Goal: Check status

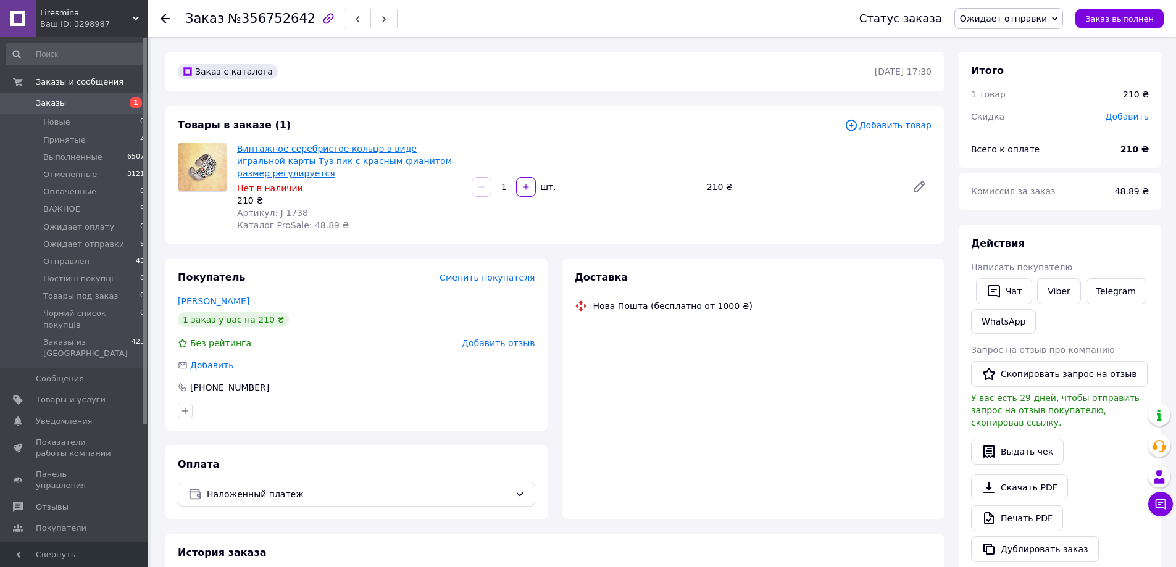
click at [343, 163] on link "Винтажное серебристое кольцо в виде игральной карты Туз пик с красным фианитом …" at bounding box center [344, 161] width 215 height 35
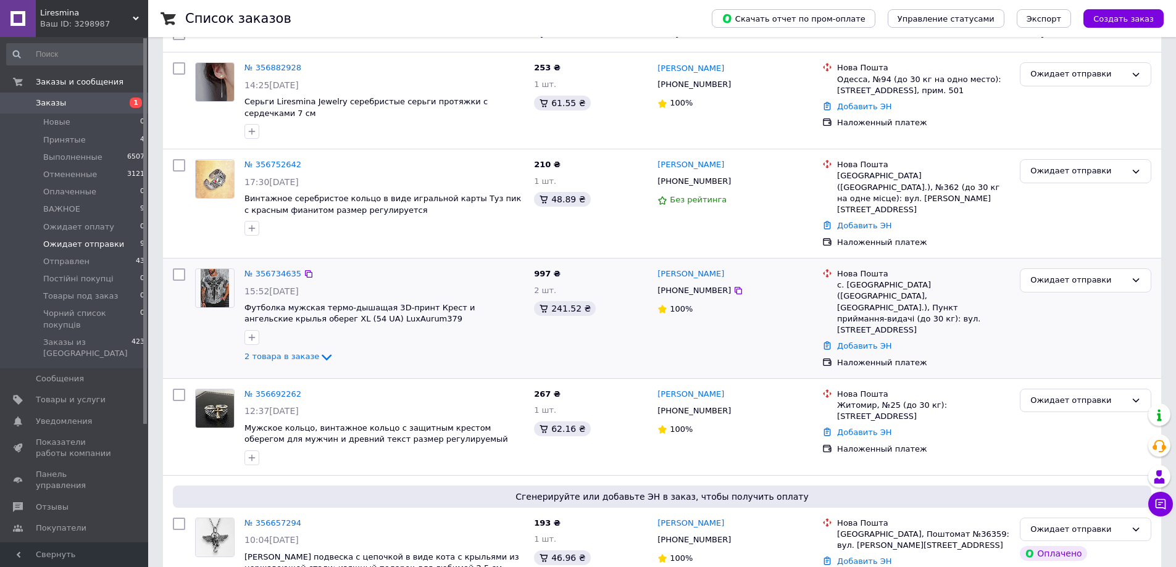
scroll to position [185, 0]
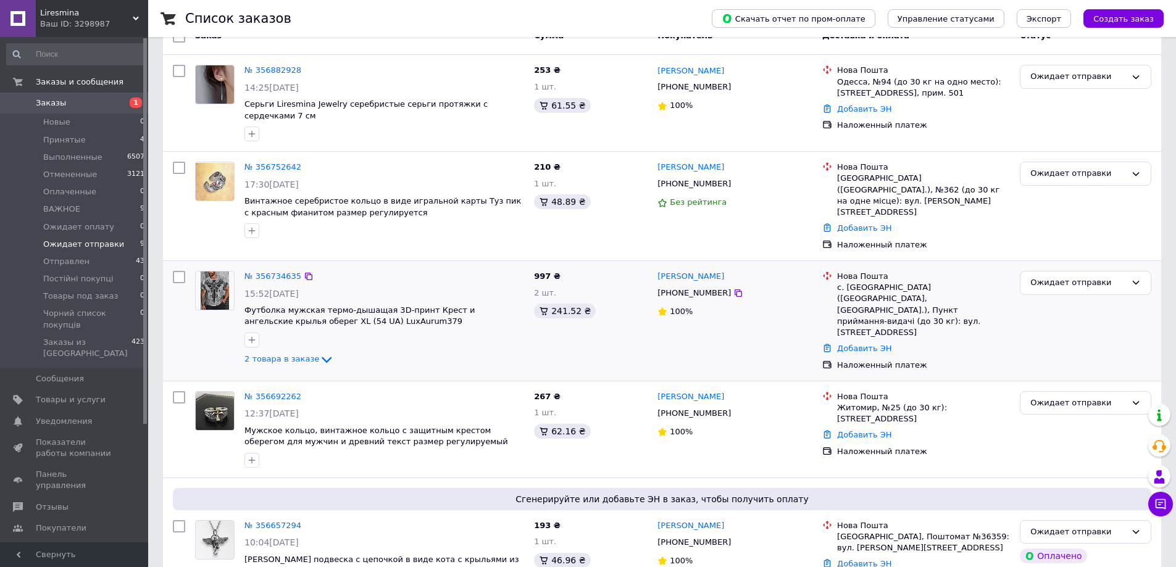
click at [301, 330] on div at bounding box center [384, 340] width 285 height 20
click at [299, 355] on span "2 товара в заказе" at bounding box center [281, 359] width 75 height 9
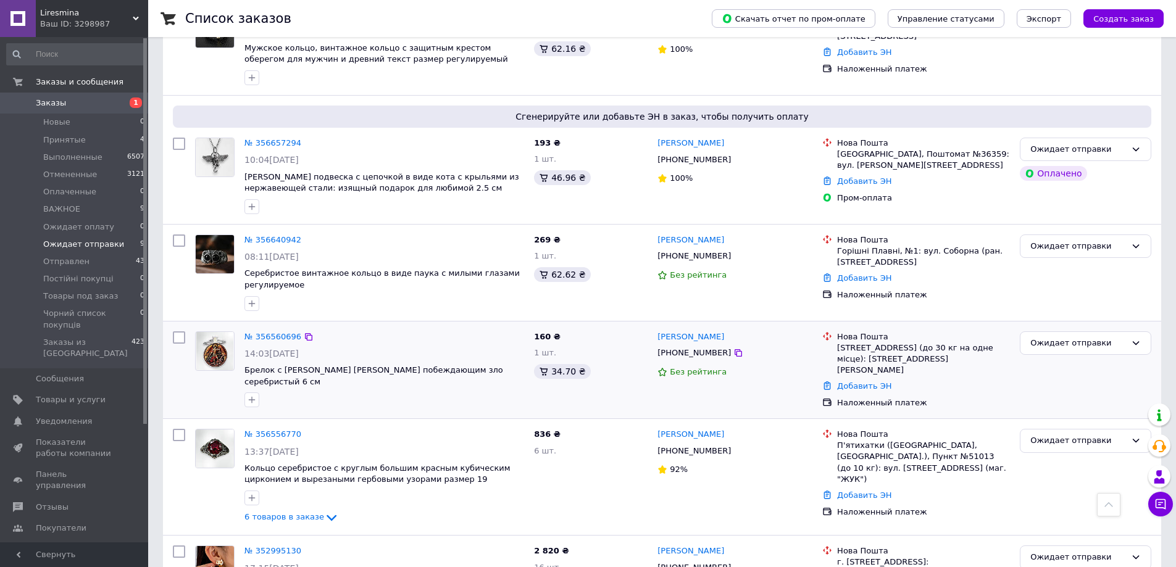
scroll to position [728, 0]
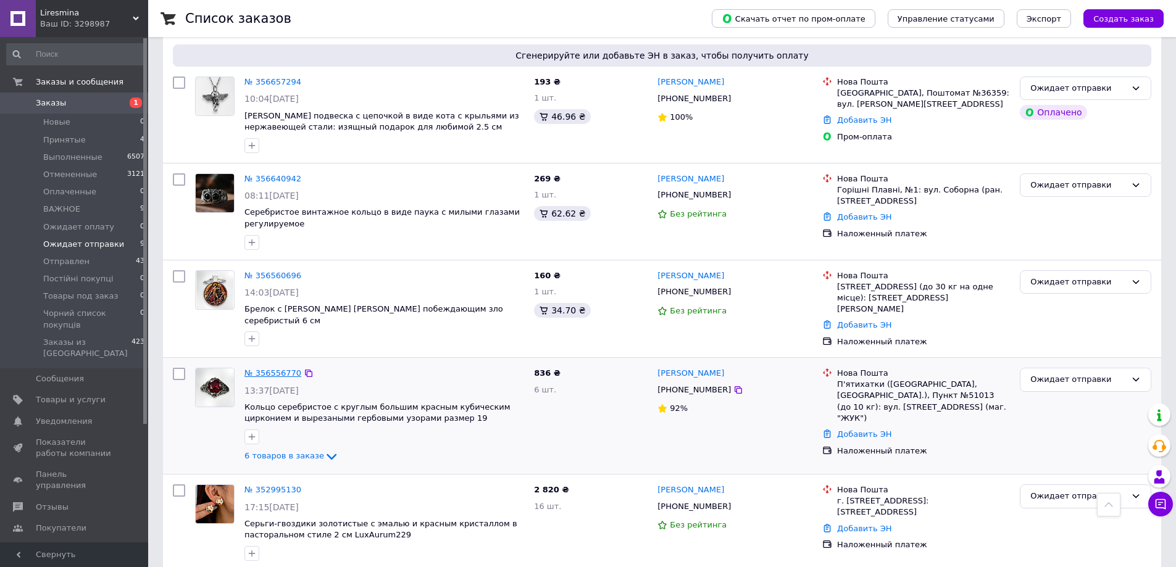
click at [267, 369] on link "№ 356556770" at bounding box center [272, 373] width 57 height 9
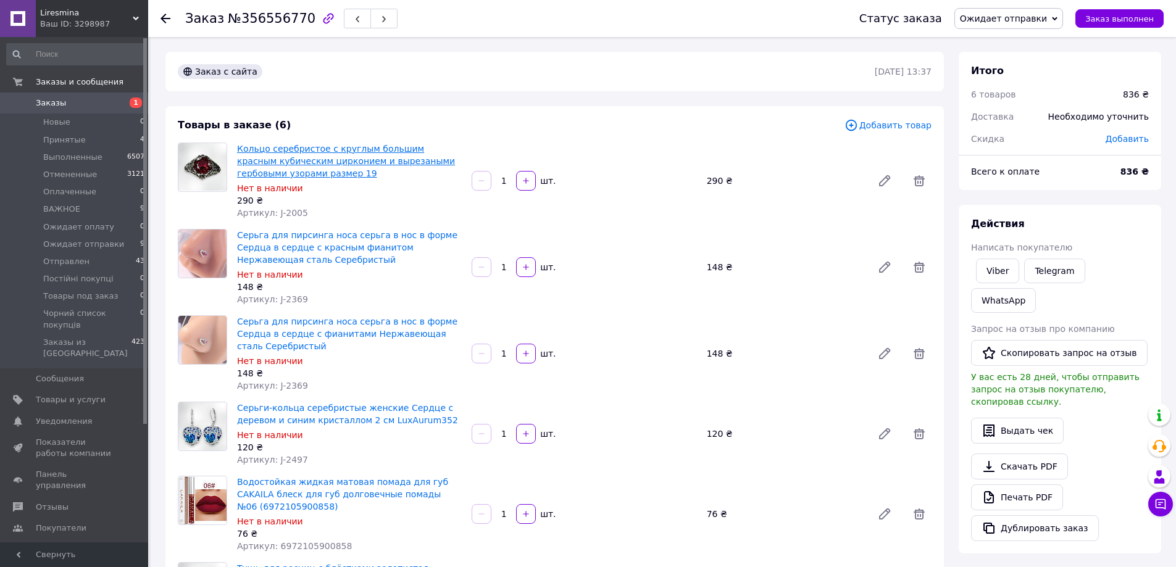
click at [367, 163] on link "Кольцо серебристое с круглым большим красным кубическим цирконием и вырезаными …" at bounding box center [346, 161] width 218 height 35
